Goal: Navigation & Orientation: Understand site structure

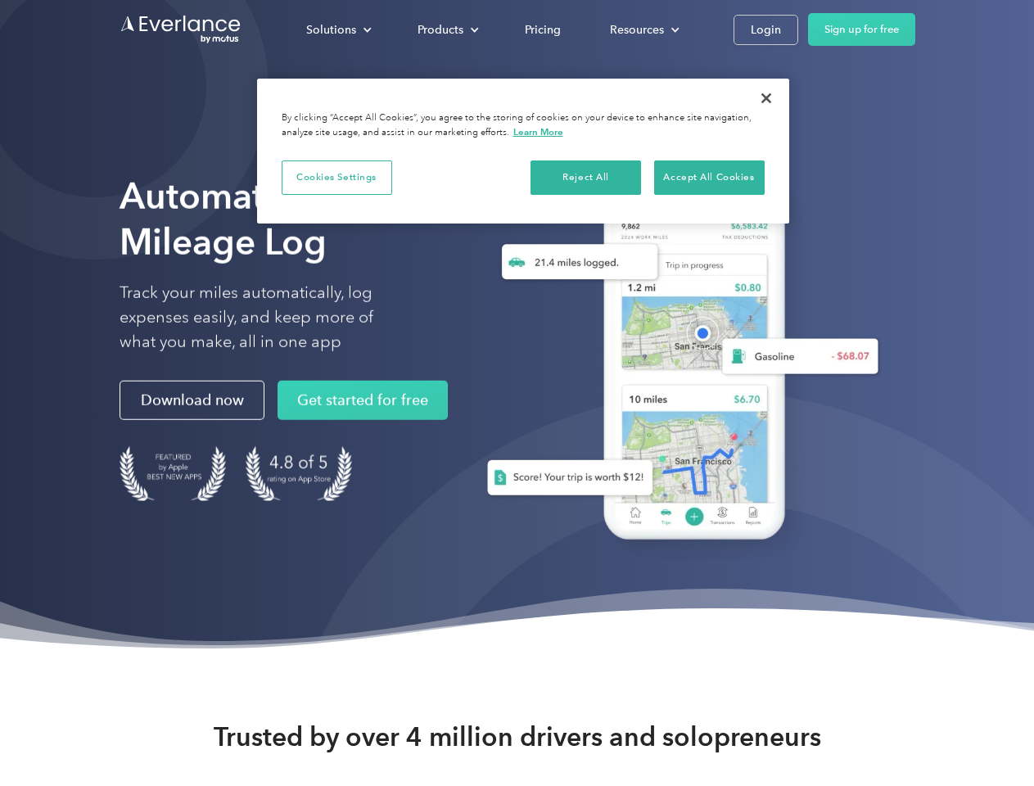
click at [338, 29] on div "Solutions" at bounding box center [331, 30] width 50 height 20
click at [446, 29] on div "Products" at bounding box center [440, 30] width 46 height 20
click at [642, 29] on div "Resources" at bounding box center [637, 30] width 54 height 20
click at [336, 177] on button "Cookies Settings" at bounding box center [337, 177] width 110 height 34
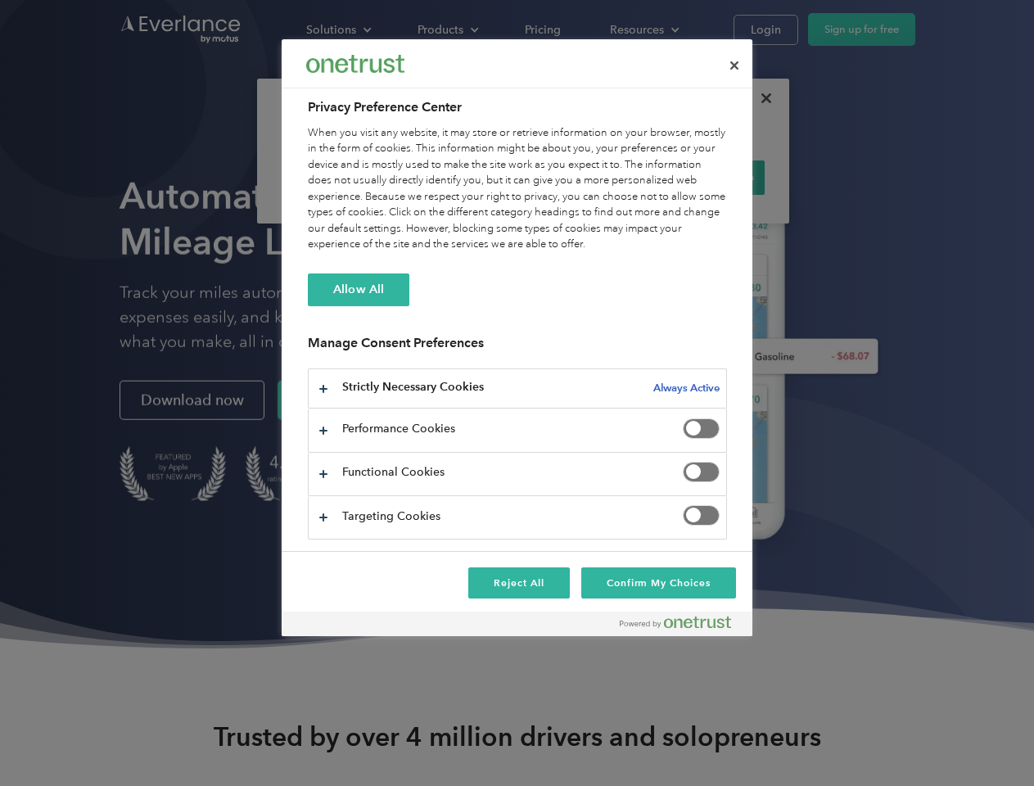
click at [586, 177] on div "When you visit any website, it may store or retrieve information on your browse…" at bounding box center [517, 189] width 419 height 128
click at [709, 177] on div "When you visit any website, it may store or retrieve information on your browse…" at bounding box center [517, 189] width 419 height 128
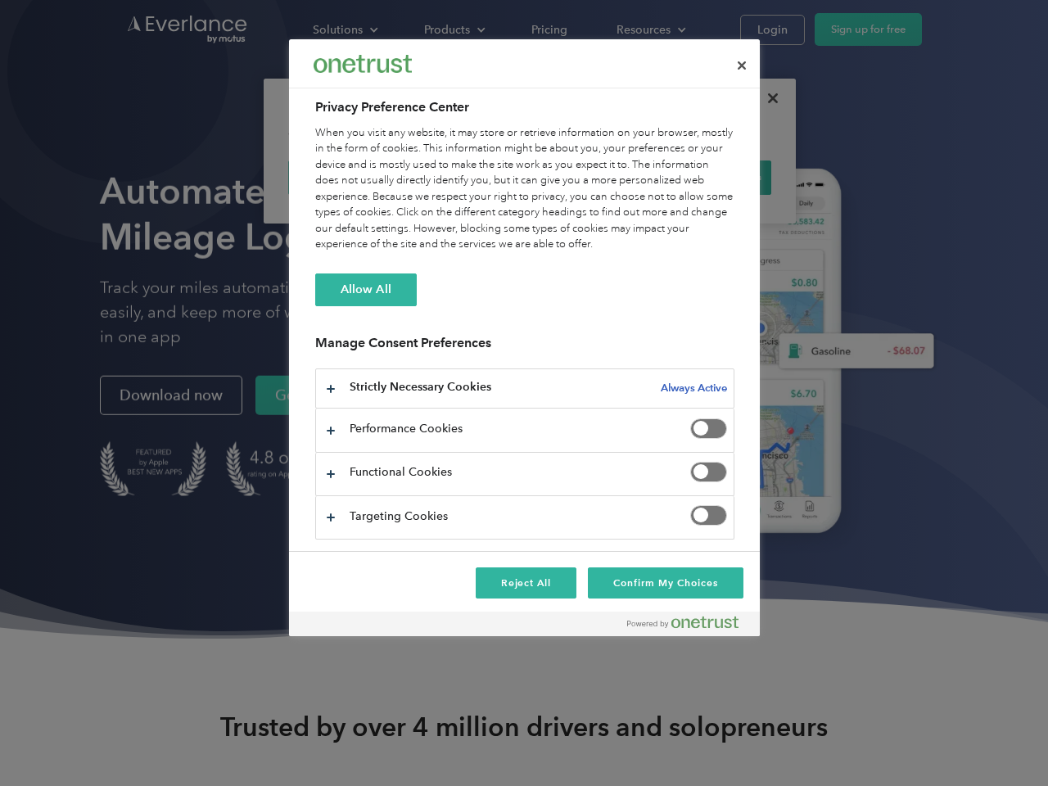
click at [766, 98] on div at bounding box center [524, 393] width 1048 height 786
